Goal: Contribute content

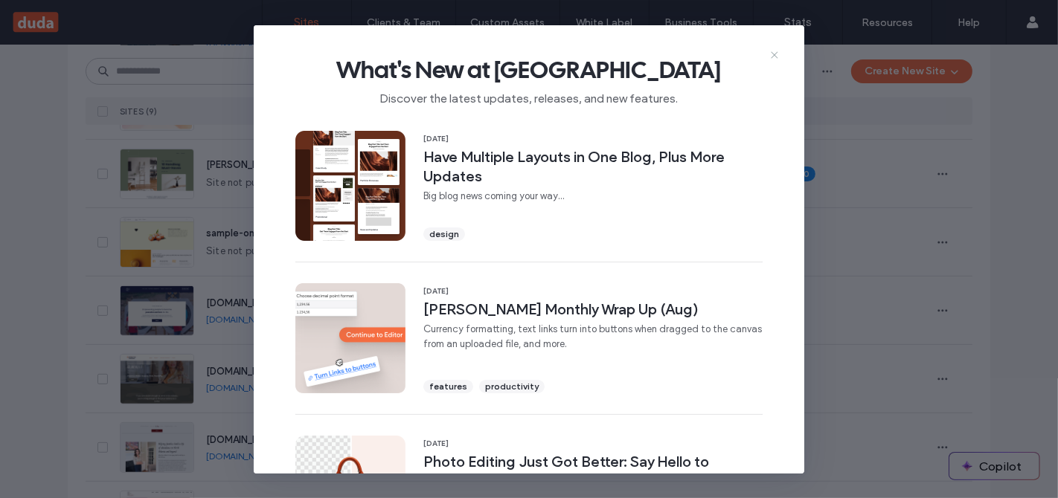
click at [774, 59] on icon at bounding box center [774, 55] width 12 height 12
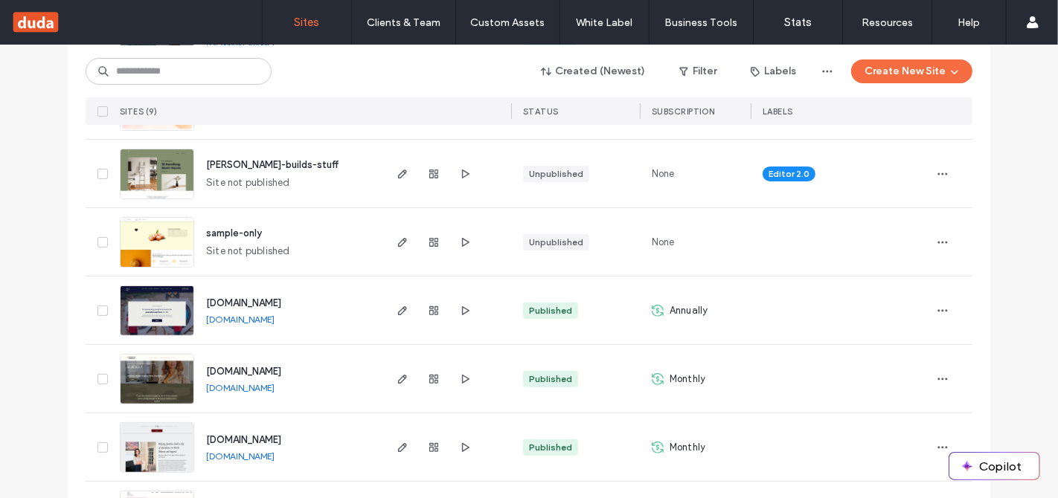
scroll to position [427, 0]
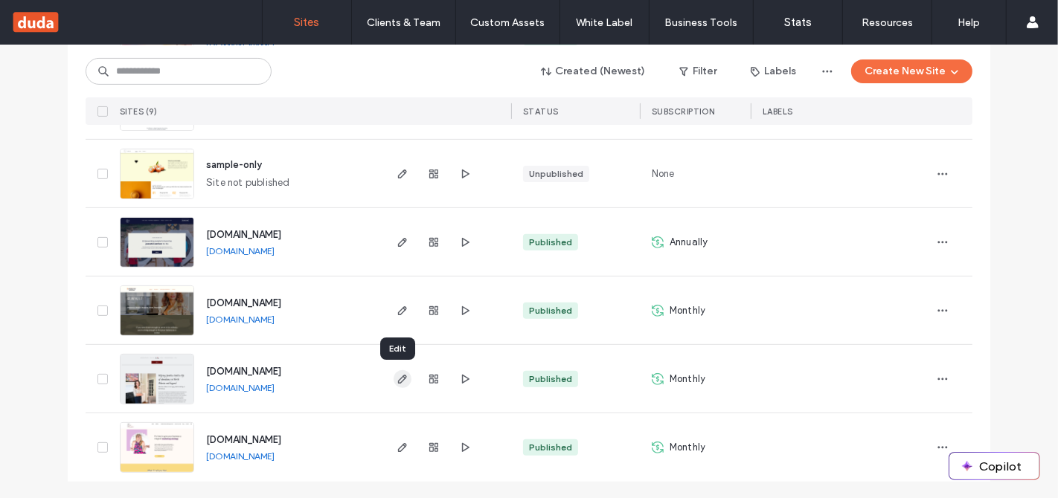
click at [393, 384] on span "button" at bounding box center [402, 379] width 18 height 18
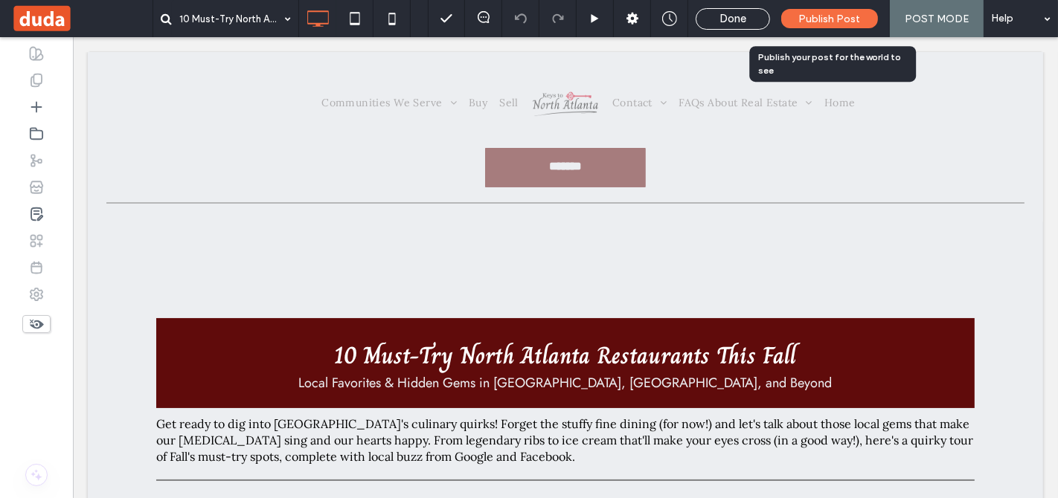
click at [817, 13] on span "Publish Post" at bounding box center [830, 19] width 62 height 13
